Goal: Task Accomplishment & Management: Manage account settings

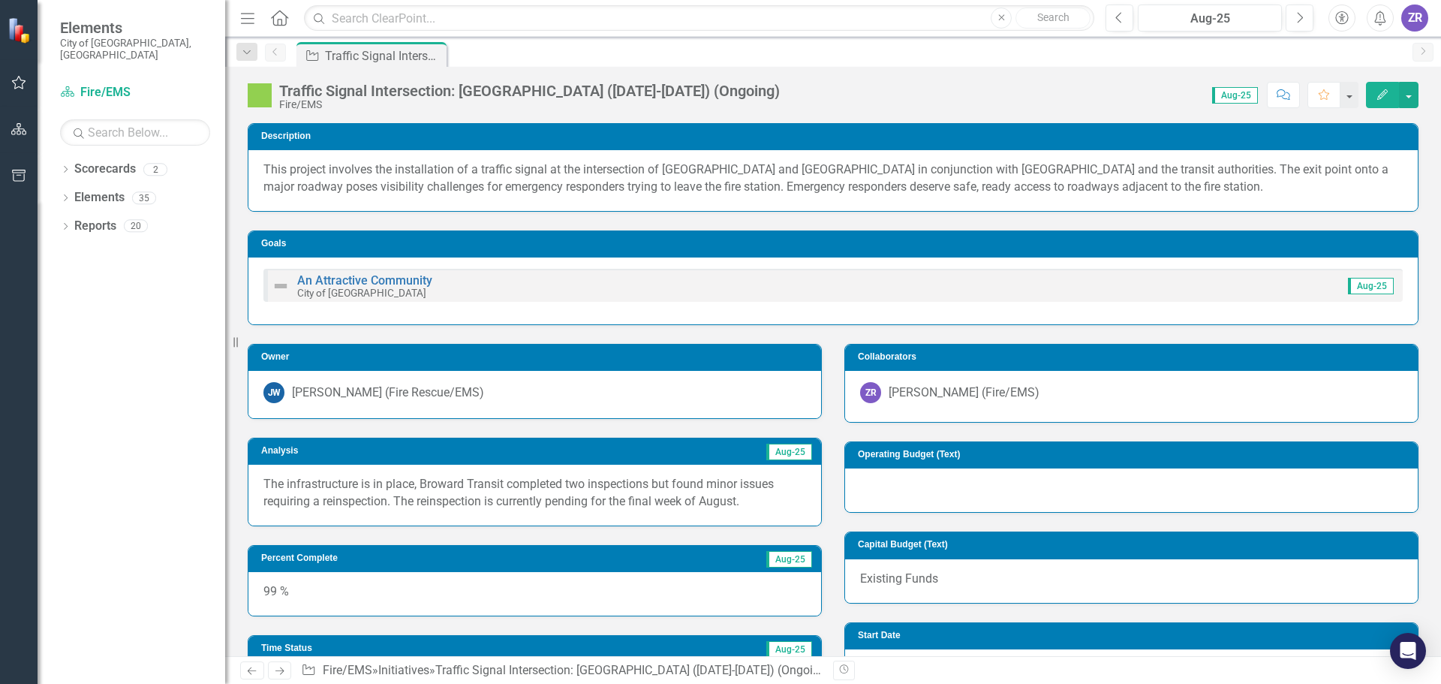
click at [1380, 101] on button "Edit" at bounding box center [1382, 95] width 33 height 26
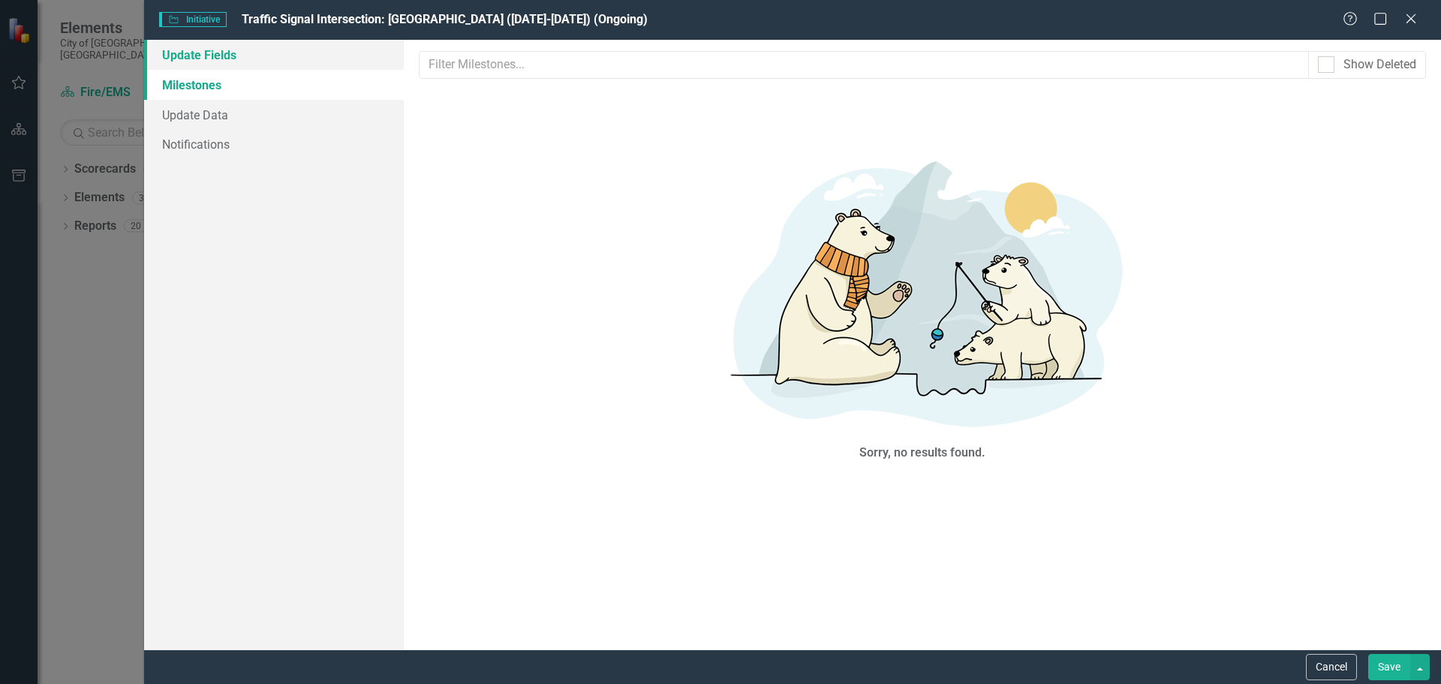
click at [240, 53] on link "Update Fields" at bounding box center [274, 55] width 260 height 30
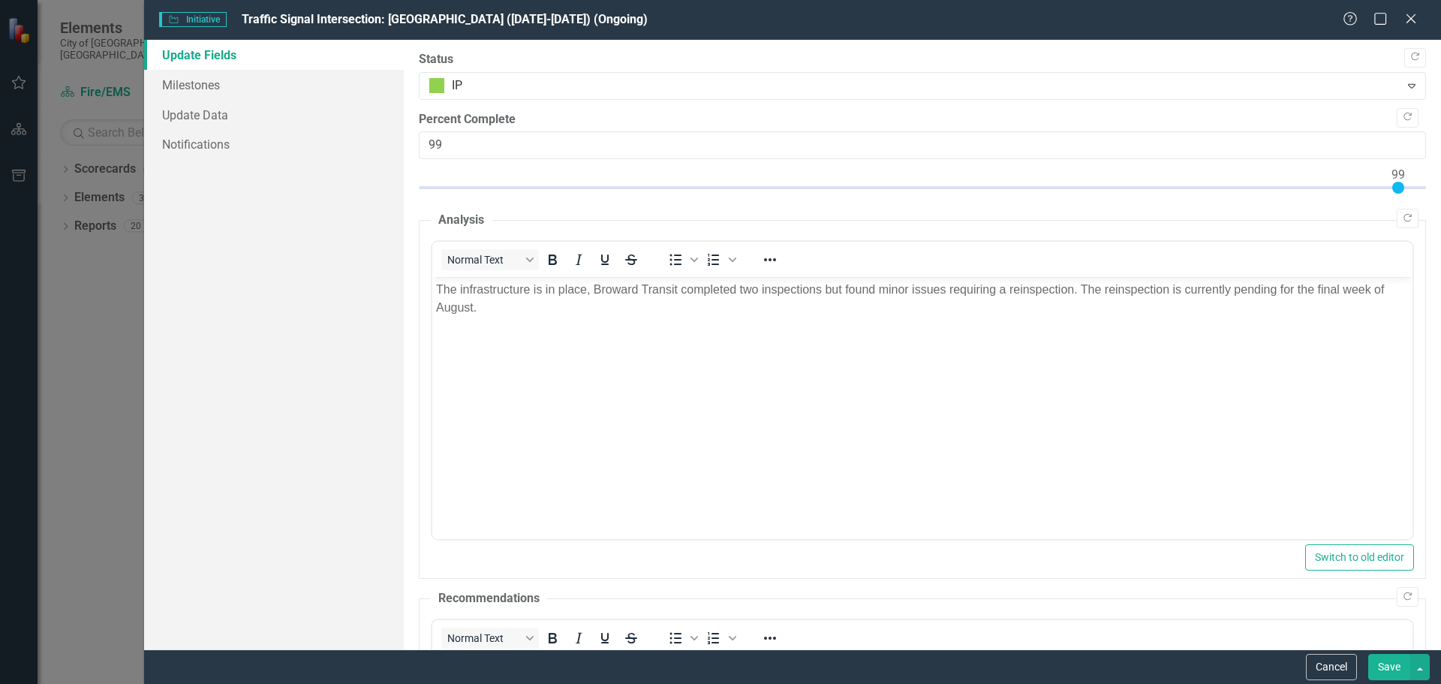
click at [507, 313] on p "The infrastructure is in place, Broward Transit completed two inspections but f…" at bounding box center [921, 299] width 973 height 36
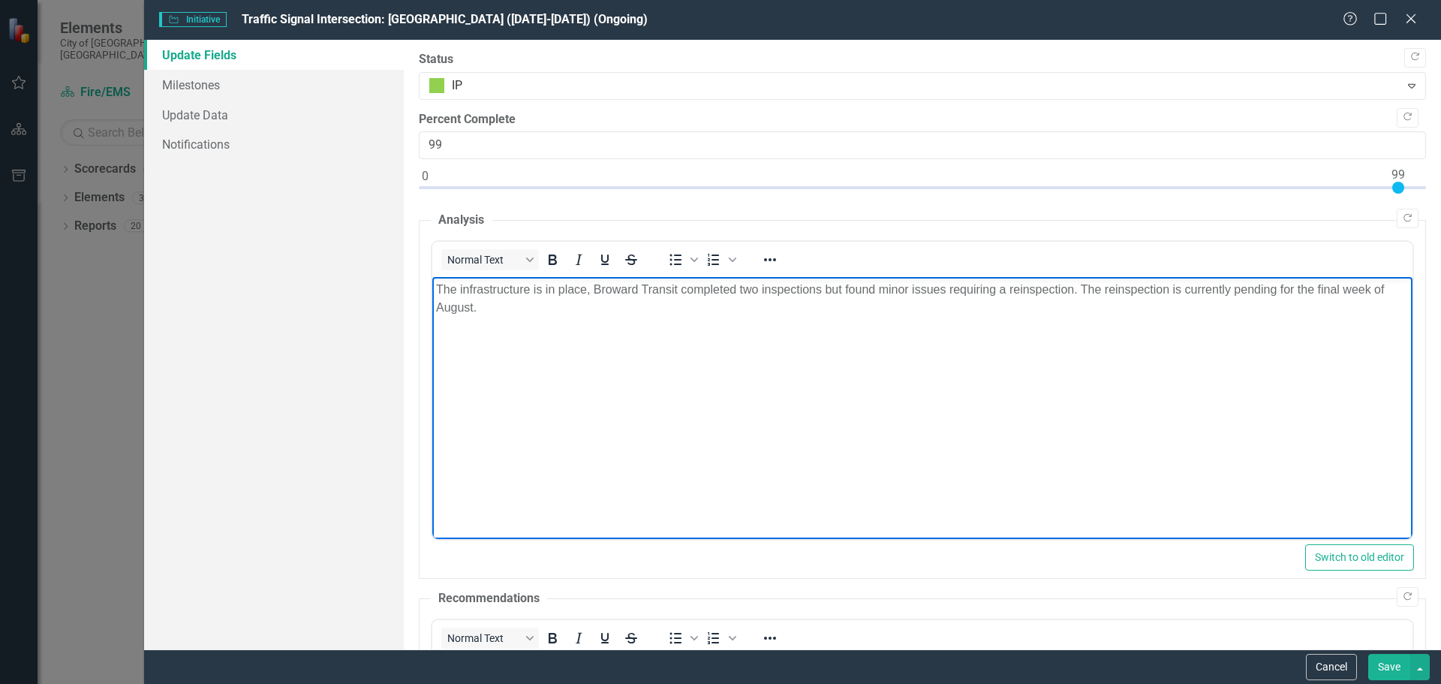
click at [507, 327] on body "The infrastructure is in place, Broward Transit completed two inspections but f…" at bounding box center [922, 389] width 980 height 225
click at [509, 352] on body "The infrastructure is in place, Broward Transit completed two inspections but f…" at bounding box center [922, 389] width 980 height 225
click at [759, 345] on p "[DATE] Update: Both signals passed the" at bounding box center [921, 338] width 973 height 18
click at [740, 333] on p "[DATE] Update: Both signals passed the Broward Traffic inspection and communica…" at bounding box center [921, 338] width 973 height 18
click at [744, 333] on p "[DATE] Update: Both signals passed the Broward Traffic Traffic Signalization In…" at bounding box center [921, 338] width 973 height 18
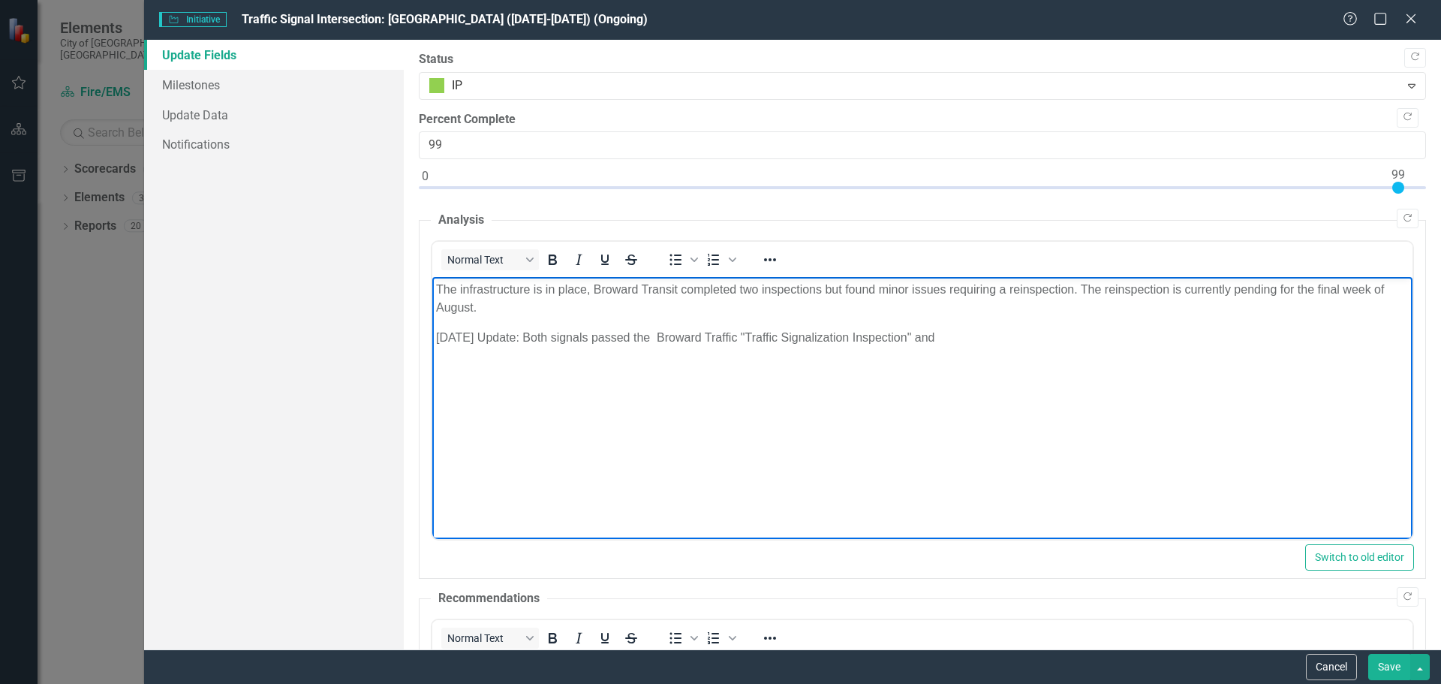
click at [1025, 348] on body "The infrastructure is in place, Broward Transit completed two inspections but f…" at bounding box center [922, 389] width 980 height 225
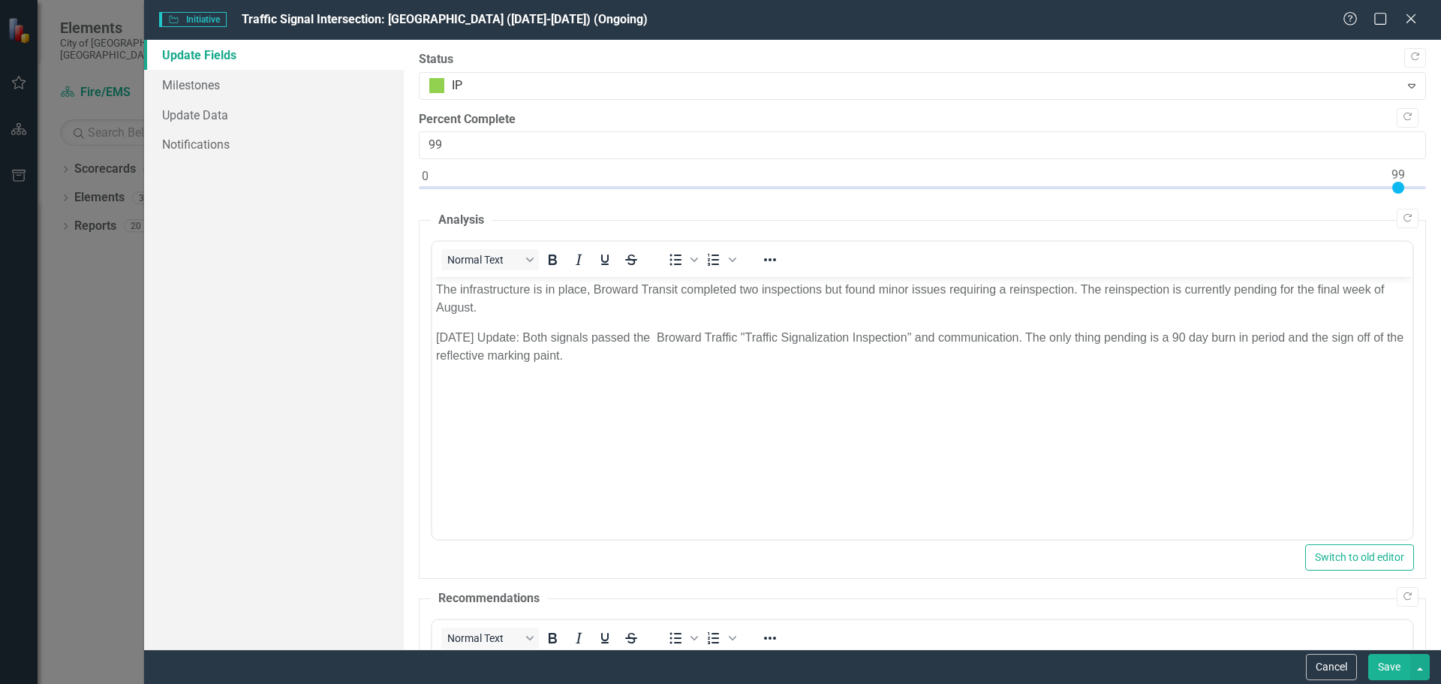
click at [1399, 665] on button "Save" at bounding box center [1389, 667] width 42 height 26
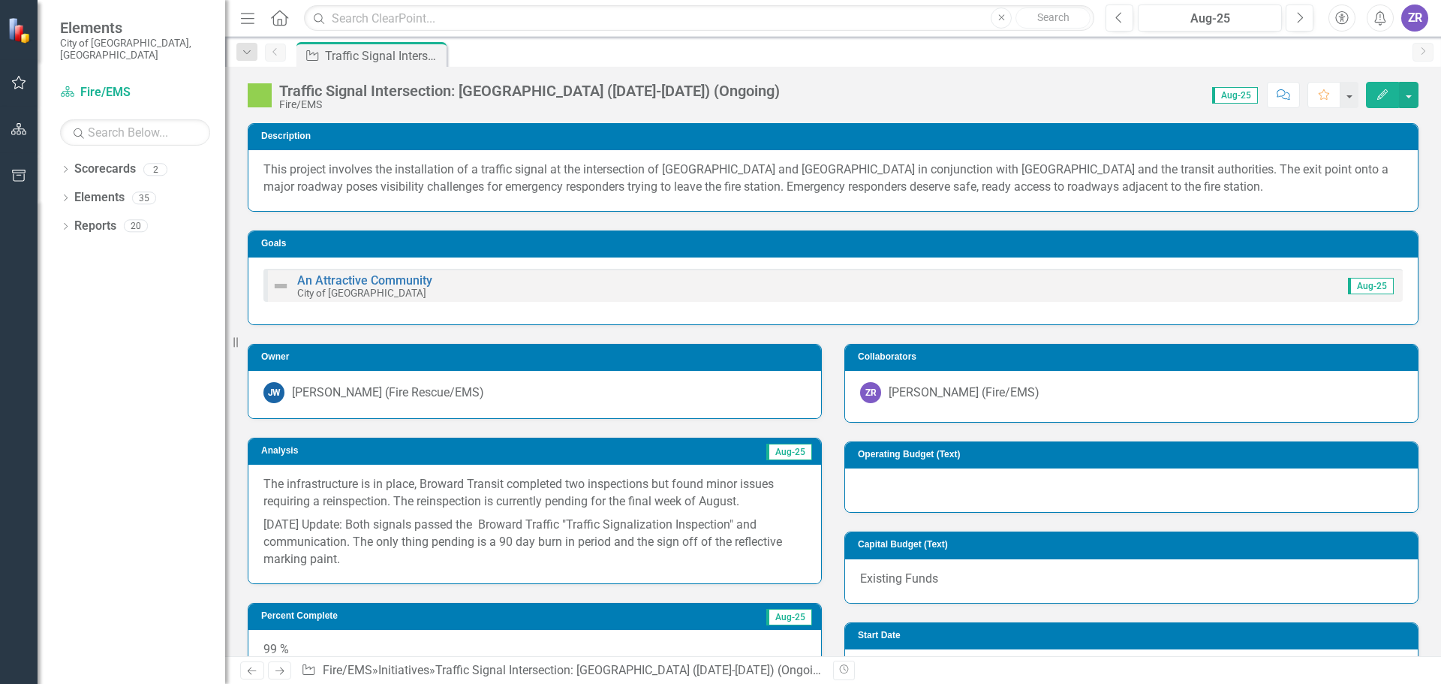
click at [1380, 89] on icon "Edit" at bounding box center [1383, 94] width 14 height 11
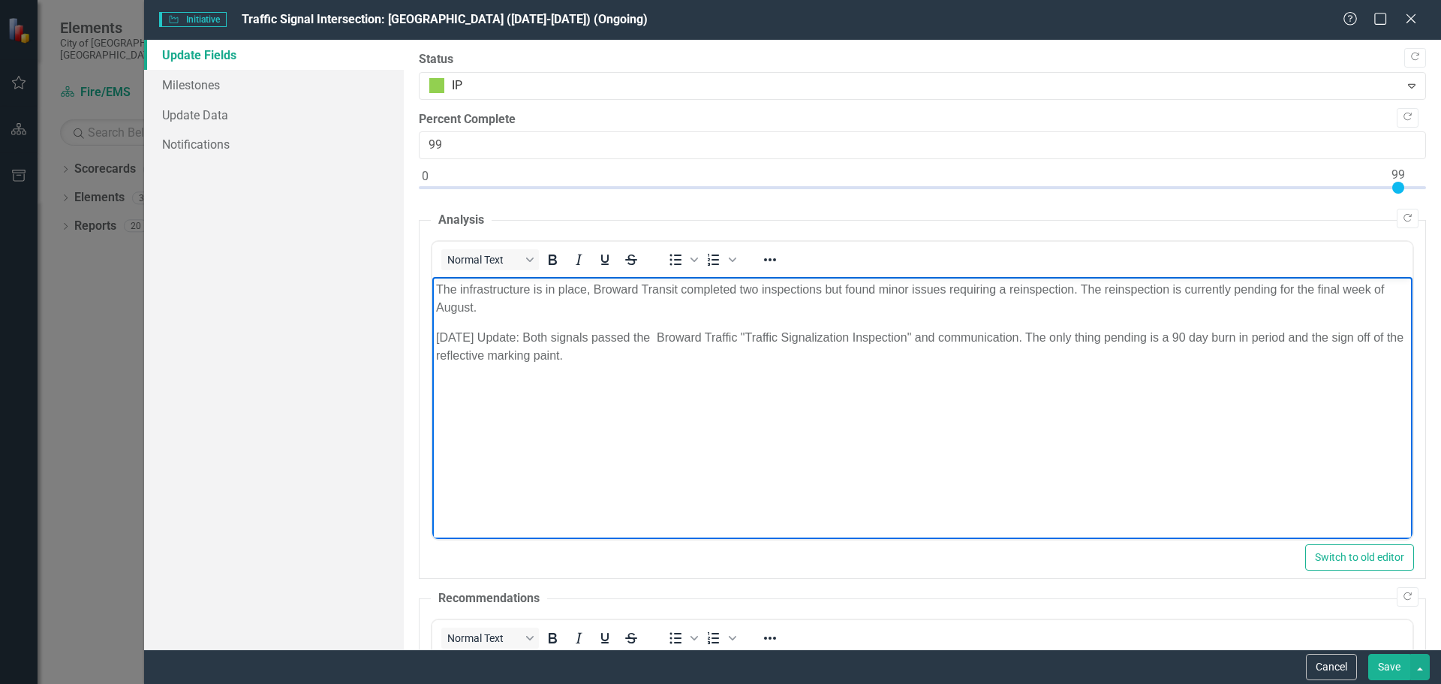
drag, startPoint x: 595, startPoint y: 363, endPoint x: 854, endPoint y: 613, distance: 361.0
click at [432, 335] on html "The infrastructure is in place, Broward Transit completed two inspections but f…" at bounding box center [922, 389] width 980 height 225
copy p "[DATE] Update: Both signals passed the Broward Traffic "Traffic Signalization I…"
click at [1018, 339] on p "[DATE] Update: Both signals passed the Broward Traffic "Traffic Signalization I…" at bounding box center [921, 347] width 973 height 36
click at [667, 416] on body "The infrastructure is in place, Broward Transit completed two inspections but f…" at bounding box center [922, 389] width 980 height 225
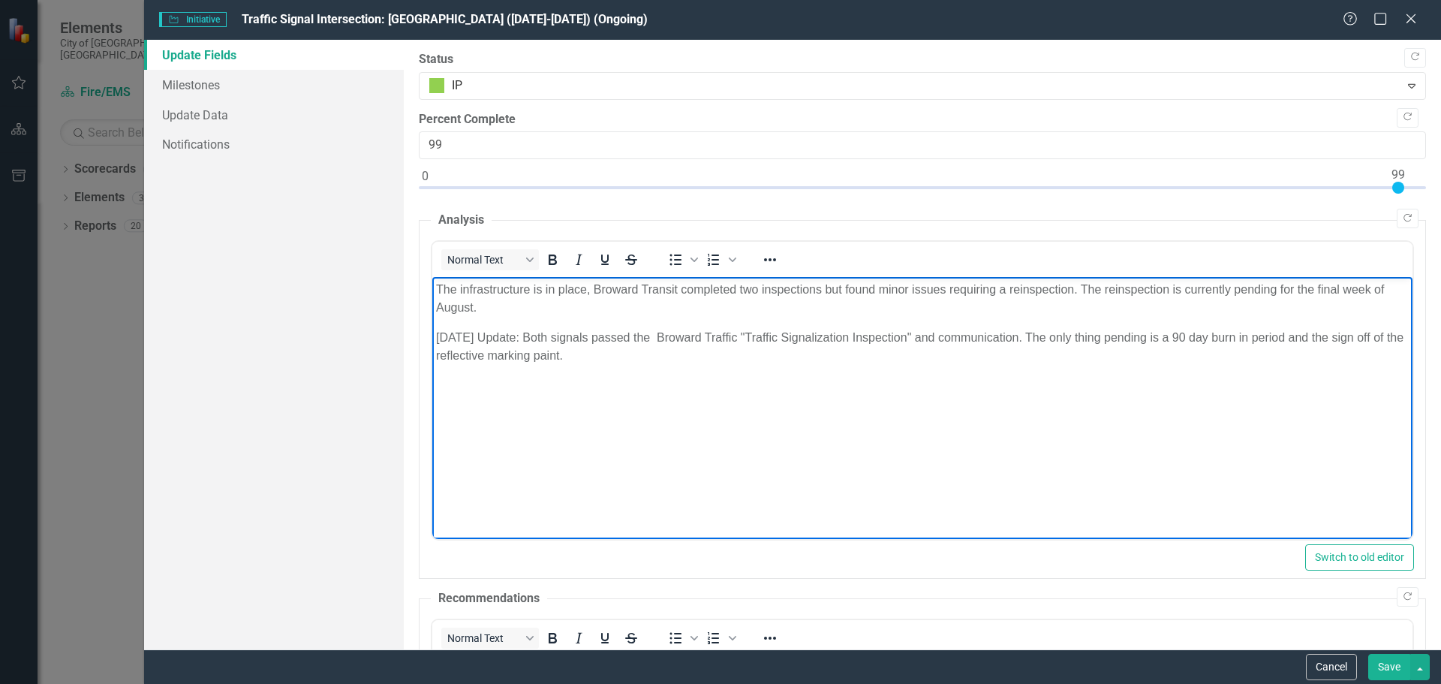
click at [1019, 336] on p "[DATE] Update: Both signals passed the Broward Traffic "Traffic Signalization I…" at bounding box center [921, 347] width 973 height 36
click at [655, 336] on p "[DATE] Update: Both signals passed the Broward Traffic "Traffic Signalization I…" at bounding box center [921, 347] width 973 height 36
click at [1387, 666] on button "Save" at bounding box center [1389, 667] width 42 height 26
